Goal: Register for event/course

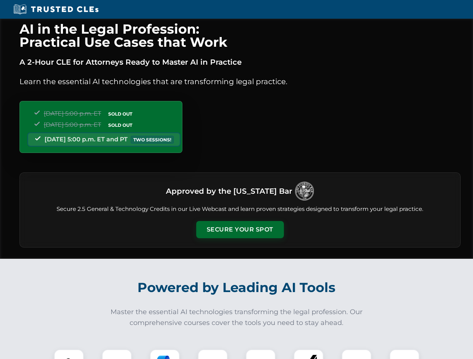
click at [240, 230] on button "Secure Your Spot" at bounding box center [240, 229] width 88 height 17
click at [69, 354] on img at bounding box center [69, 365] width 22 height 22
click at [117, 354] on div at bounding box center [117, 365] width 30 height 30
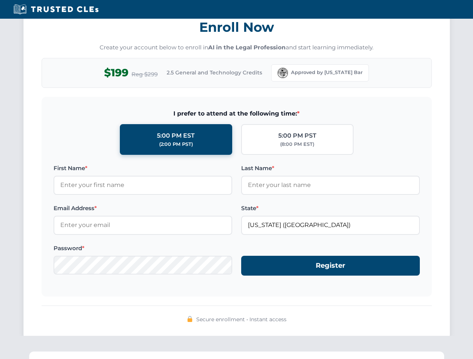
scroll to position [735, 0]
